Goal: Communication & Community: Answer question/provide support

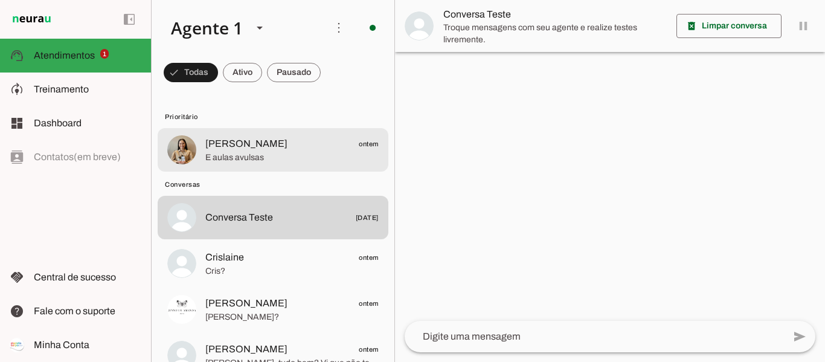
click at [250, 158] on span "E aulas avulsas" at bounding box center [291, 158] width 173 height 12
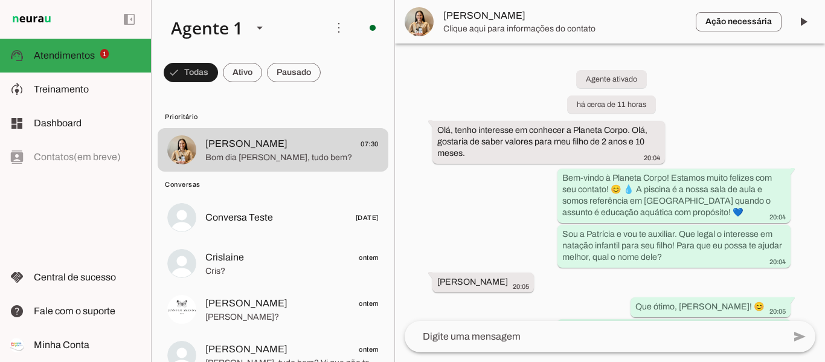
scroll to position [486, 0]
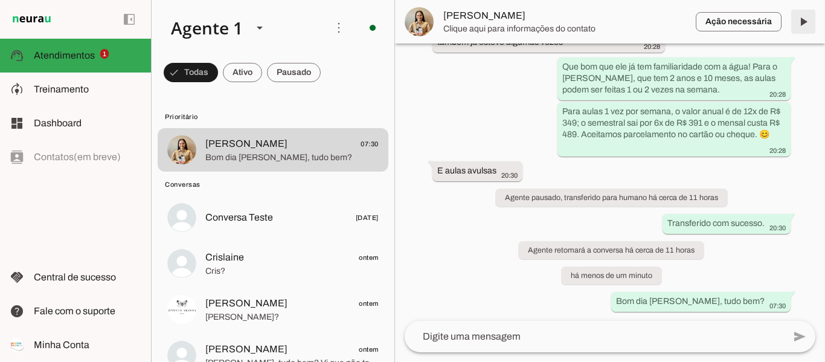
click at [802, 22] on span at bounding box center [802, 21] width 29 height 29
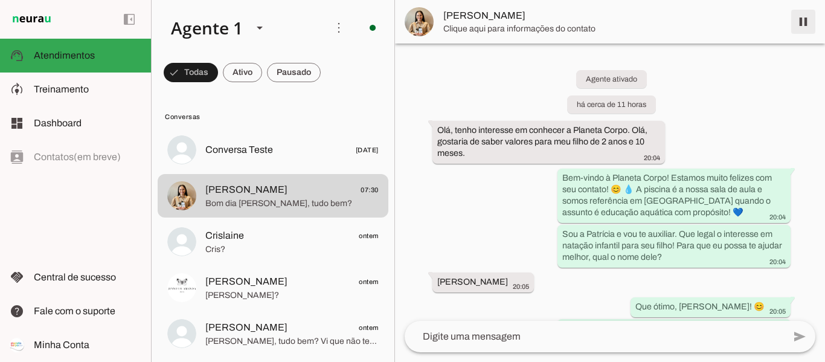
click at [803, 20] on span at bounding box center [802, 21] width 29 height 29
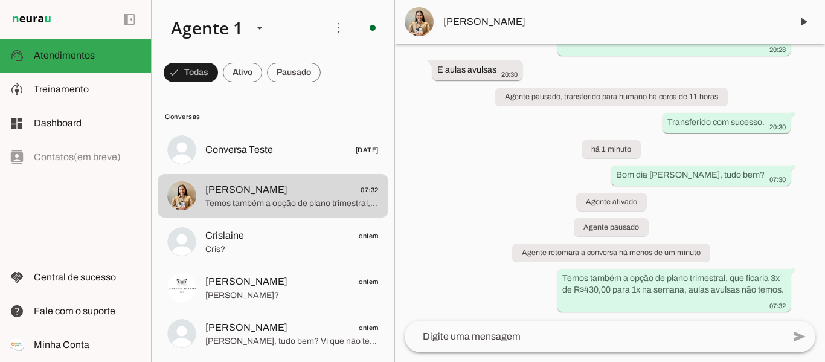
scroll to position [587, 0]
click at [522, 336] on textarea at bounding box center [593, 336] width 379 height 14
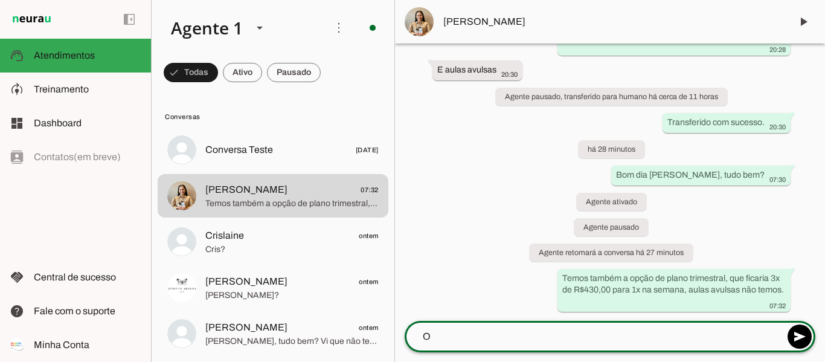
type textarea "O"
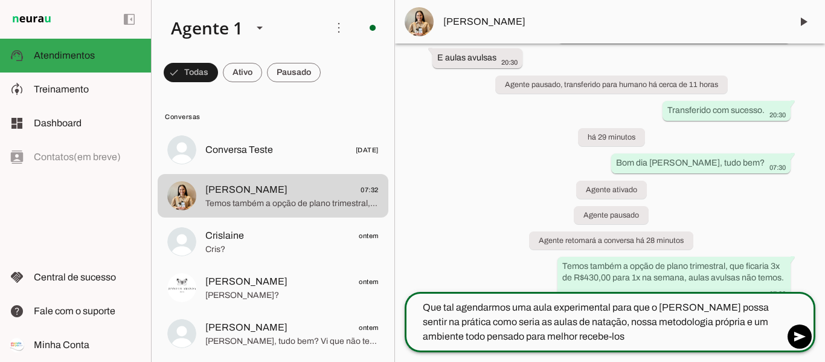
type textarea "Que tal agendarmos uma aula experimental para que o [PERSON_NAME] possa sentir …"
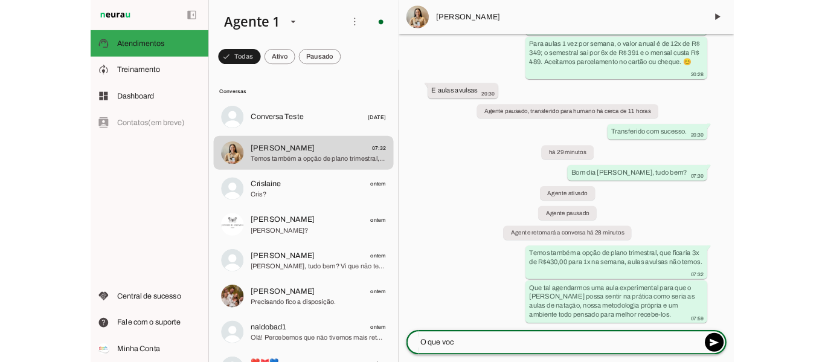
scroll to position [643, 0]
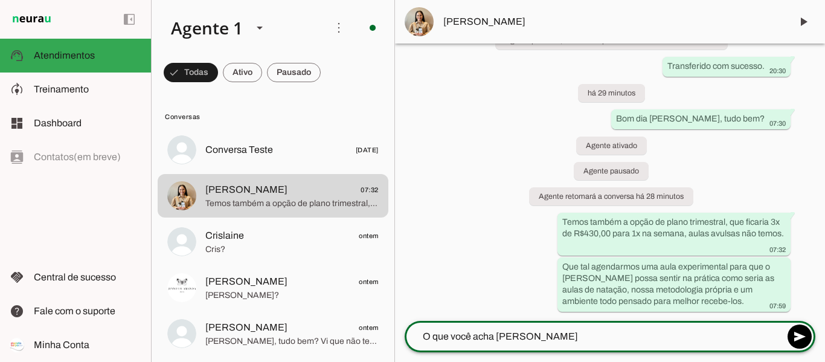
type textarea "O que você acha [PERSON_NAME]?"
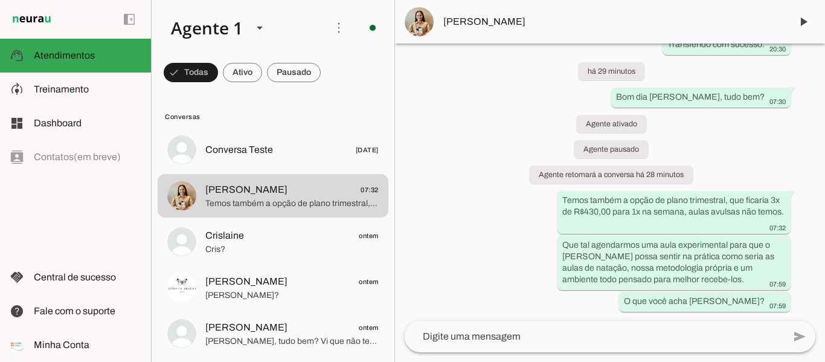
scroll to position [665, 0]
